Goal: Register for event/course

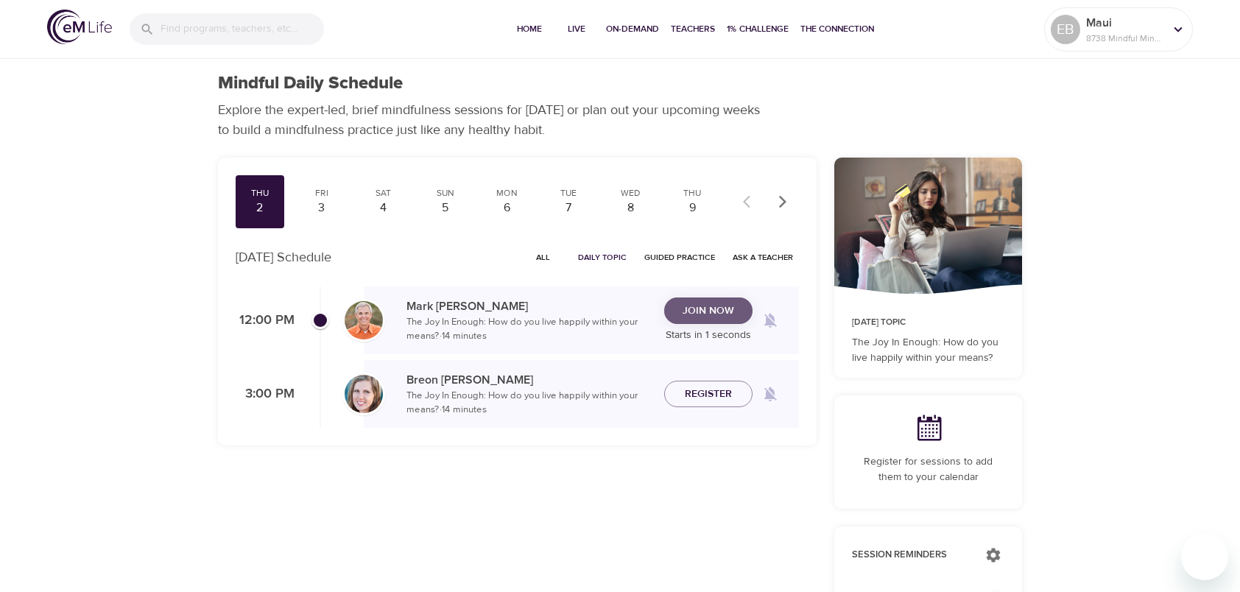
click at [701, 314] on span "Join Now" at bounding box center [709, 311] width 52 height 18
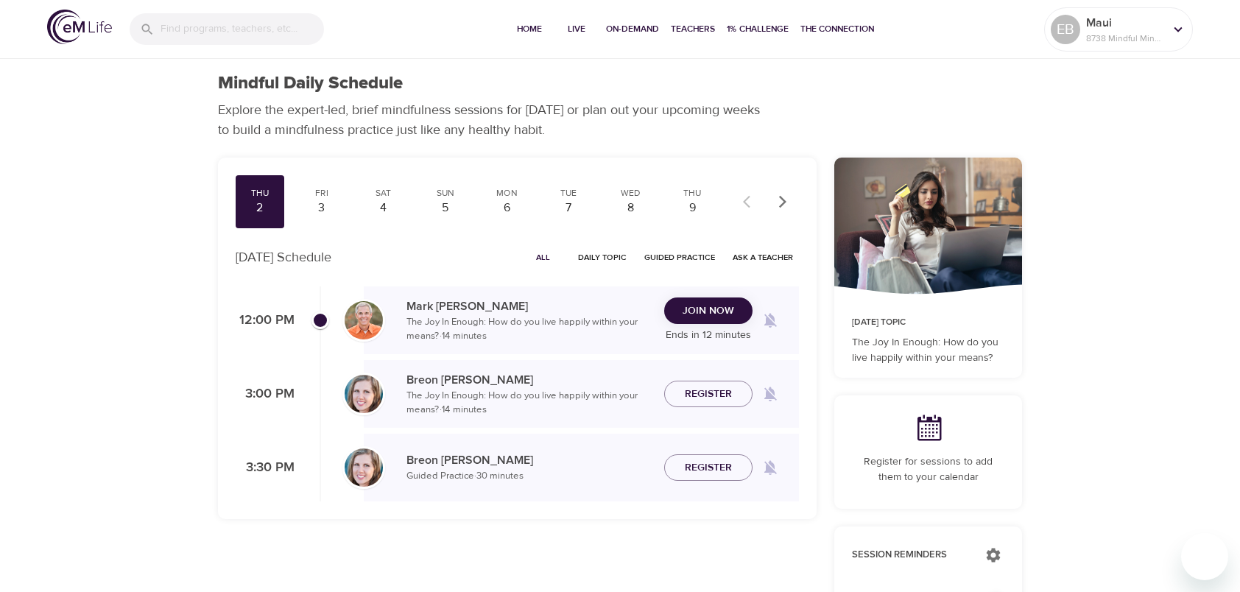
click at [728, 312] on span "Join Now" at bounding box center [709, 311] width 52 height 18
click at [691, 309] on span "Join Now" at bounding box center [709, 311] width 52 height 18
